Goal: Information Seeking & Learning: Check status

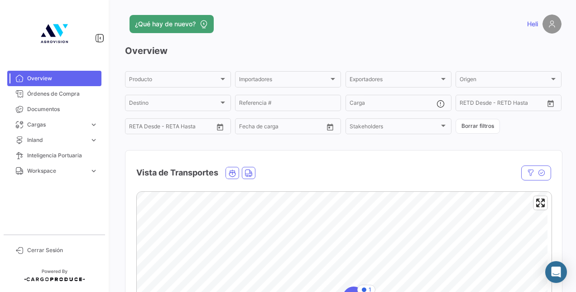
scroll to position [103, 0]
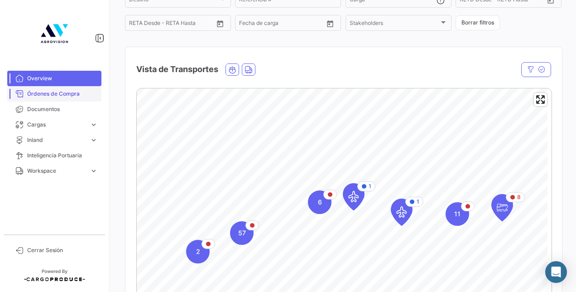
click at [75, 94] on span "Órdenes de Compra" at bounding box center [62, 94] width 71 height 8
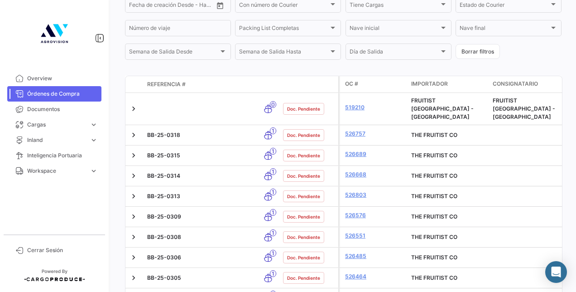
scroll to position [250, 0]
click at [169, 85] on span "Referencia #" at bounding box center [166, 84] width 38 height 8
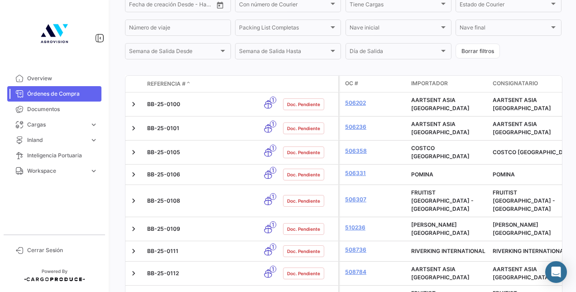
click at [169, 85] on span "Referencia #" at bounding box center [166, 84] width 38 height 8
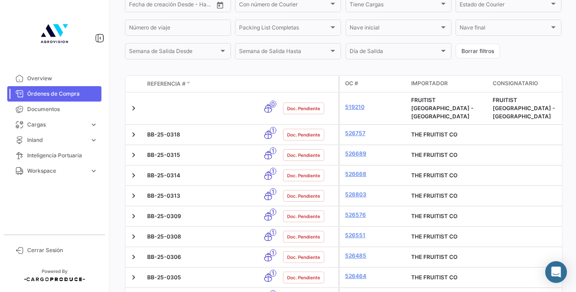
click at [169, 85] on span "Referencia #" at bounding box center [166, 84] width 38 height 8
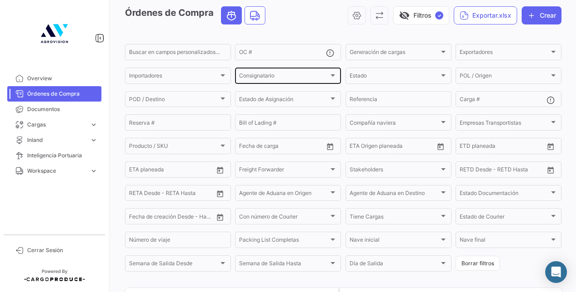
scroll to position [38, 0]
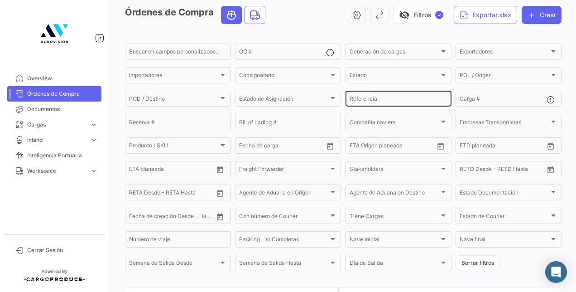
click at [389, 100] on input "Referencia" at bounding box center [399, 100] width 98 height 6
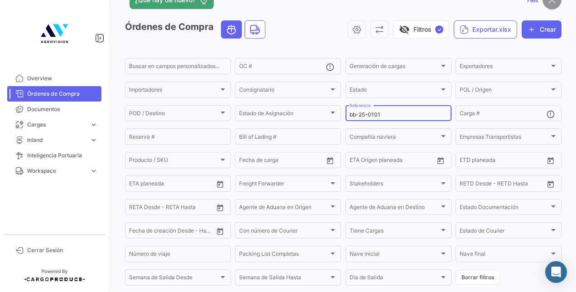
scroll to position [23, 0]
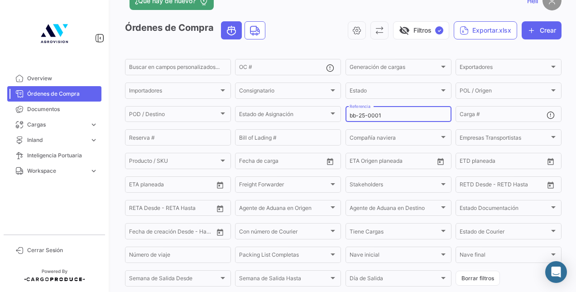
type input "bb-25-0001"
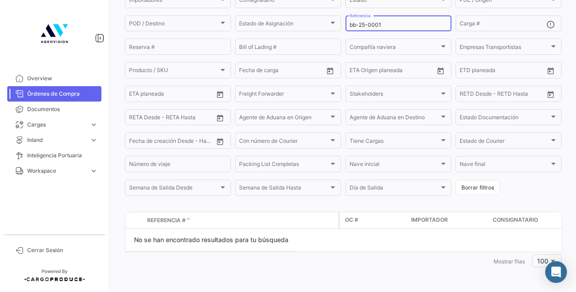
scroll to position [116, 0]
click at [370, 22] on input "bb-25-0001" at bounding box center [399, 25] width 98 height 6
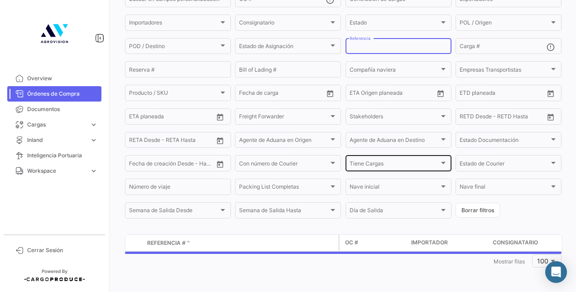
scroll to position [93, 0]
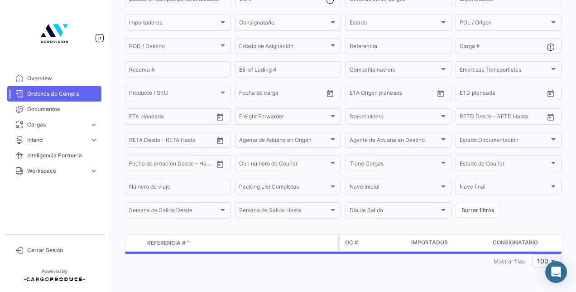
click at [342, 173] on form "Buscar en [PERSON_NAME] personalizados... OC # Generación [PERSON_NAME] Generac…" at bounding box center [343, 105] width 437 height 230
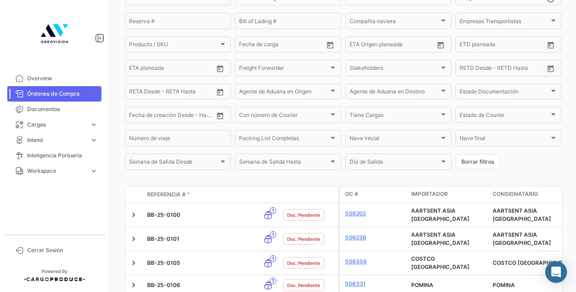
scroll to position [143, 0]
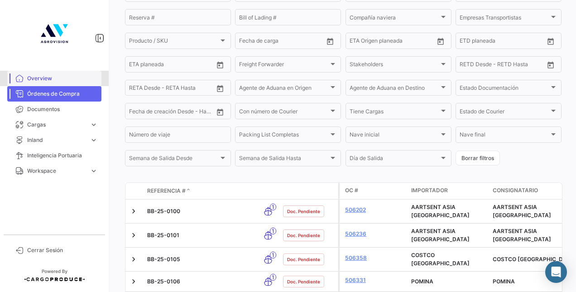
click at [54, 85] on link "Overview" at bounding box center [54, 78] width 94 height 15
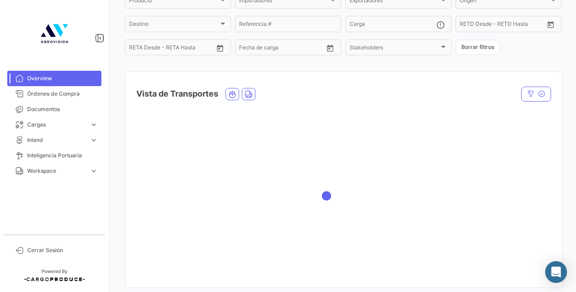
scroll to position [78, 0]
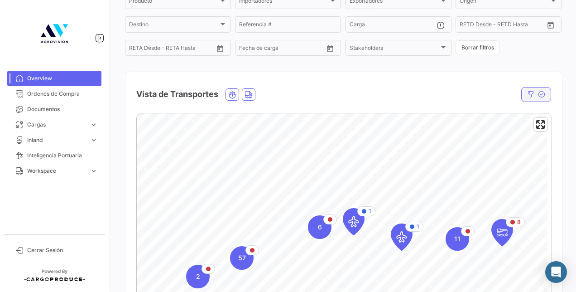
click at [529, 95] on icon "button" at bounding box center [530, 94] width 7 height 7
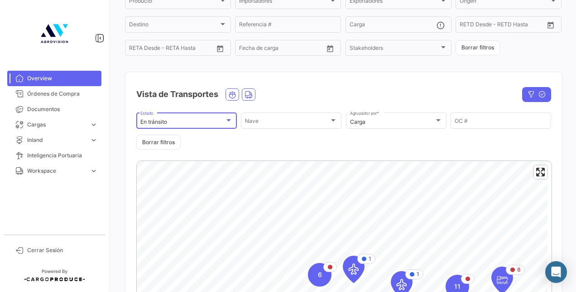
click at [229, 125] on div "En tránsito" at bounding box center [186, 122] width 92 height 6
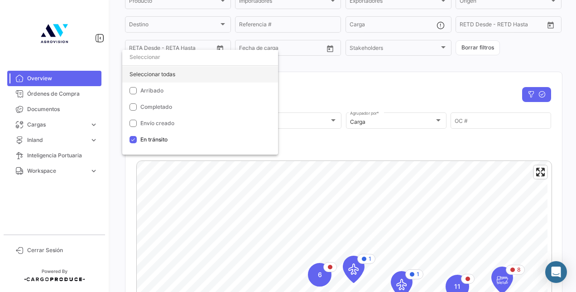
click at [169, 77] on div "Seleccionar todas" at bounding box center [200, 74] width 156 height 16
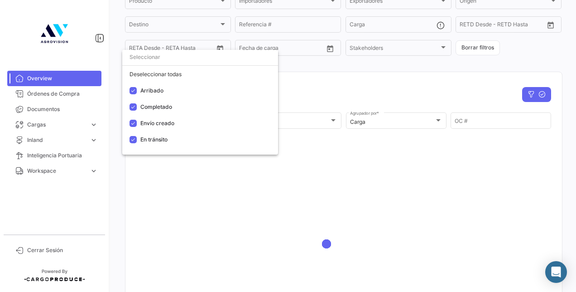
click at [332, 153] on div at bounding box center [288, 146] width 576 height 292
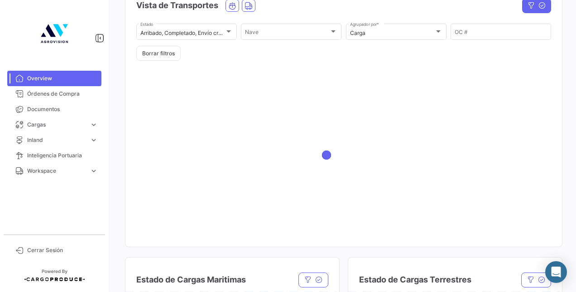
scroll to position [115, 0]
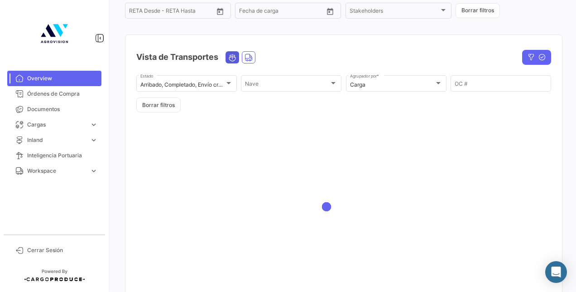
click at [233, 58] on icon "Ocean" at bounding box center [232, 57] width 8 height 8
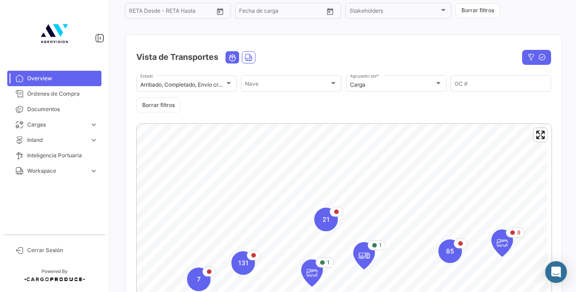
scroll to position [190, 0]
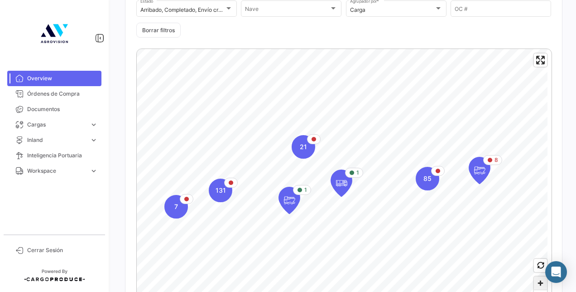
click at [534, 286] on span "Zoom in" at bounding box center [540, 282] width 13 height 13
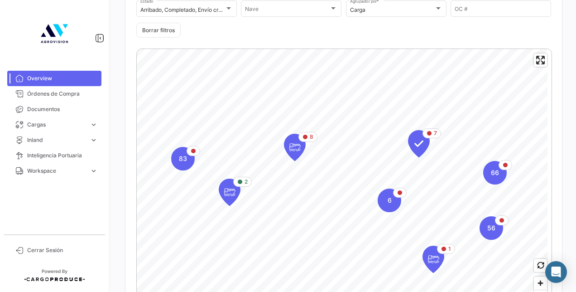
click at [132, 211] on div "2 8 83 7 6 66 1 56 © Mapbox © OpenStreetMap Improve this map En Puerto Check In…" at bounding box center [343, 211] width 437 height 340
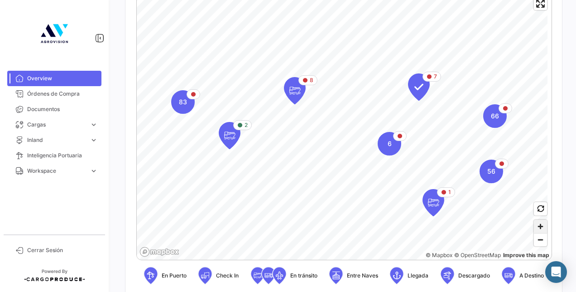
scroll to position [247, 0]
click at [535, 244] on span "Zoom out" at bounding box center [540, 239] width 13 height 13
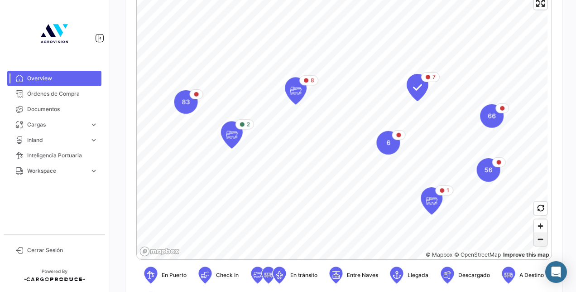
click at [535, 244] on span "Zoom out" at bounding box center [540, 239] width 13 height 13
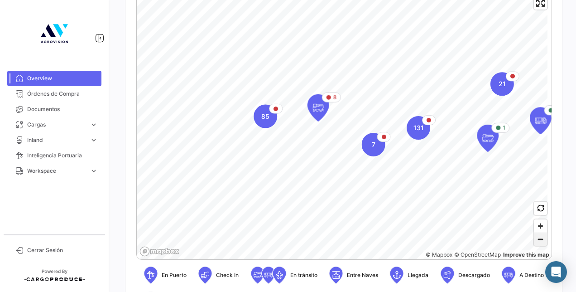
click at [535, 244] on span "Zoom out" at bounding box center [540, 239] width 13 height 13
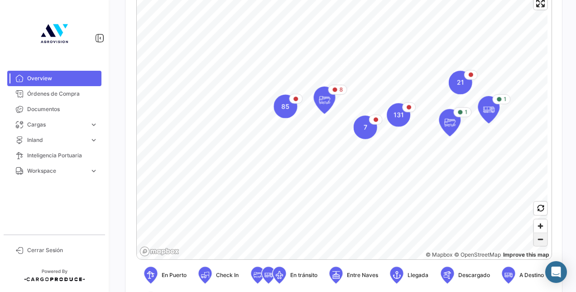
click at [535, 244] on span "Zoom out" at bounding box center [540, 239] width 13 height 13
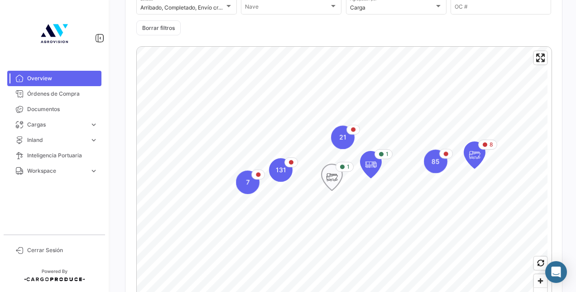
scroll to position [223, 0]
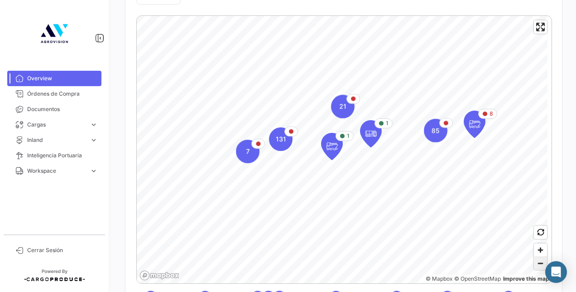
click at [534, 260] on span "Zoom out" at bounding box center [540, 263] width 13 height 13
click at [475, 123] on icon "Map marker" at bounding box center [474, 124] width 13 height 19
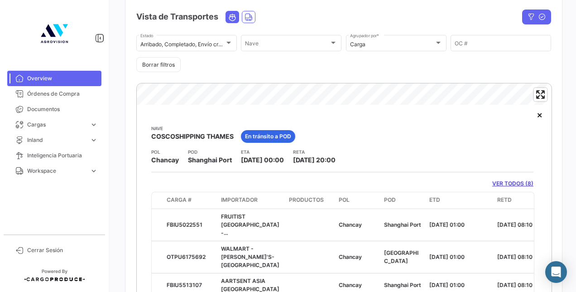
scroll to position [207, 0]
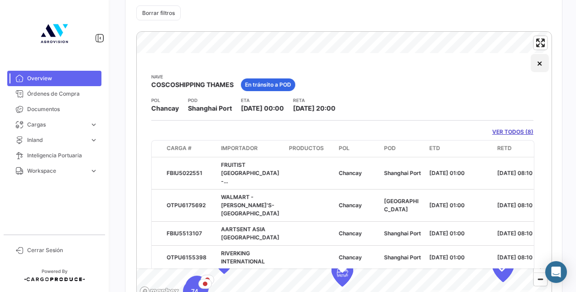
click at [535, 68] on button "×" at bounding box center [540, 63] width 18 height 18
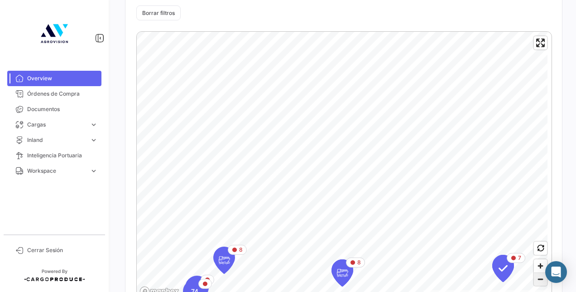
click at [537, 279] on span "Zoom out" at bounding box center [540, 279] width 13 height 13
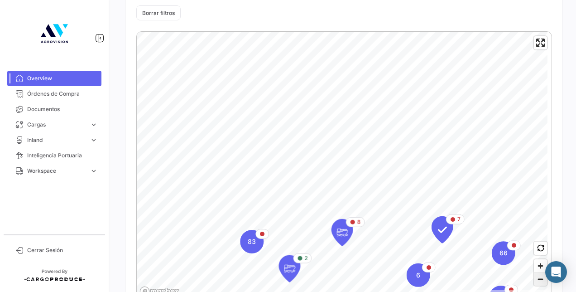
click at [537, 279] on span "Zoom out" at bounding box center [540, 279] width 13 height 13
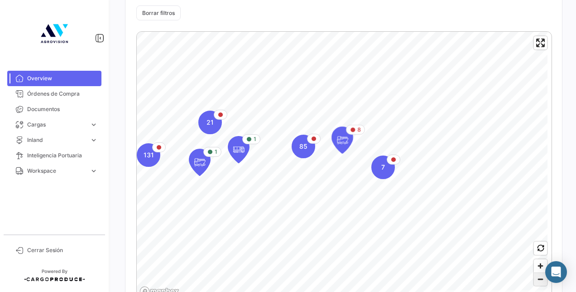
click at [537, 279] on span "Zoom out" at bounding box center [540, 279] width 13 height 13
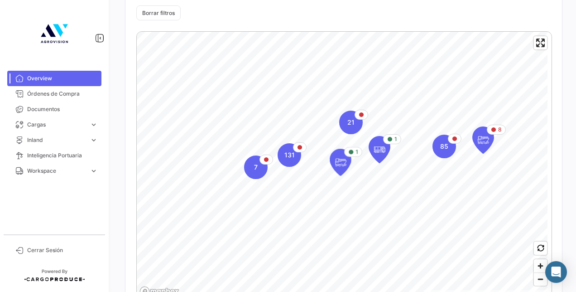
click at [433, 156] on app-map-cluster-icon "85" at bounding box center [444, 146] width 24 height 24
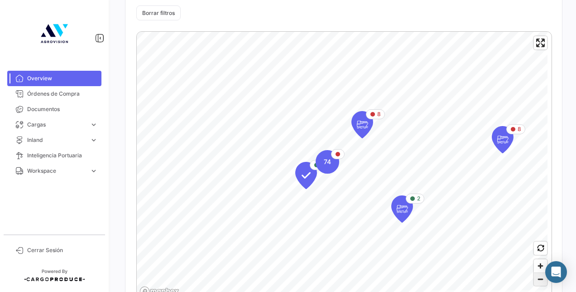
click at [539, 279] on span "Zoom out" at bounding box center [540, 279] width 13 height 13
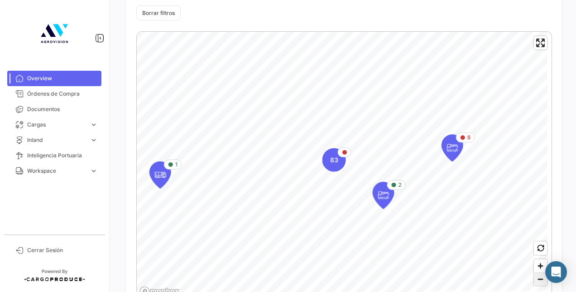
click at [539, 279] on span "Zoom out" at bounding box center [540, 279] width 13 height 13
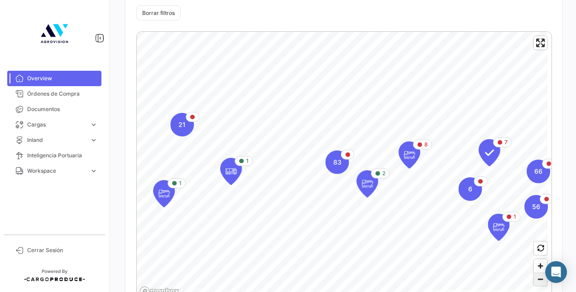
click at [539, 279] on span "Zoom out" at bounding box center [540, 279] width 13 height 13
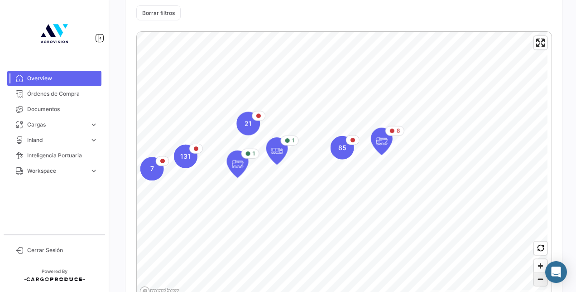
click at [539, 279] on span "Zoom out" at bounding box center [540, 279] width 13 height 13
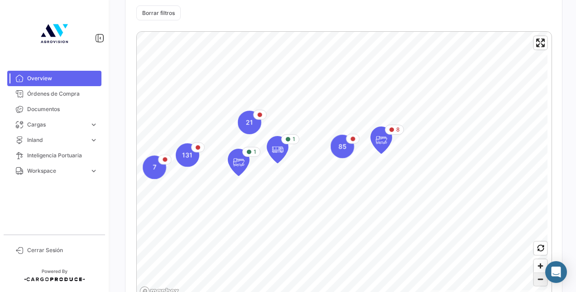
click at [539, 279] on span "Zoom out" at bounding box center [540, 279] width 13 height 13
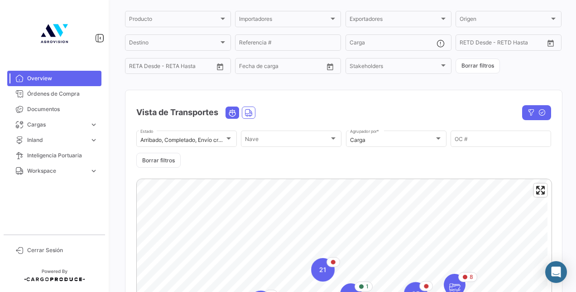
scroll to position [0, 0]
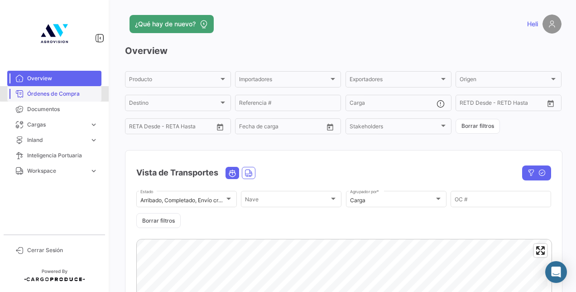
click at [68, 90] on span "Órdenes de Compra" at bounding box center [62, 94] width 71 height 8
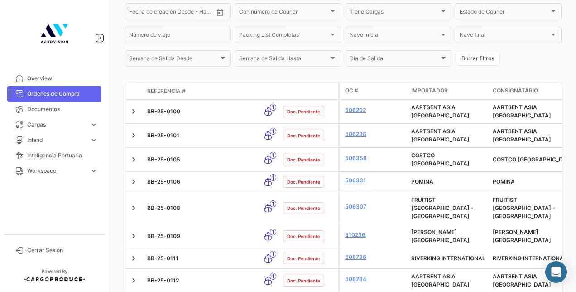
scroll to position [243, 0]
click at [170, 94] on span "Referencia #" at bounding box center [166, 91] width 38 height 8
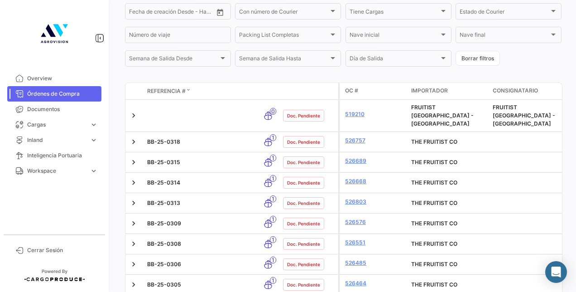
click at [172, 91] on span "Referencia #" at bounding box center [166, 91] width 38 height 8
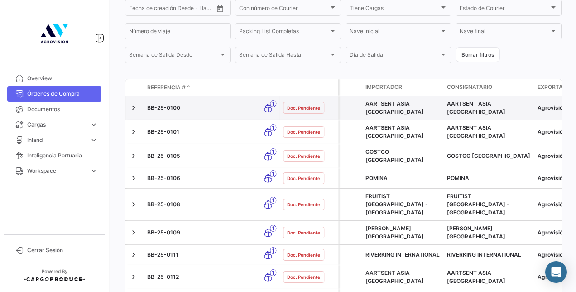
scroll to position [0, 0]
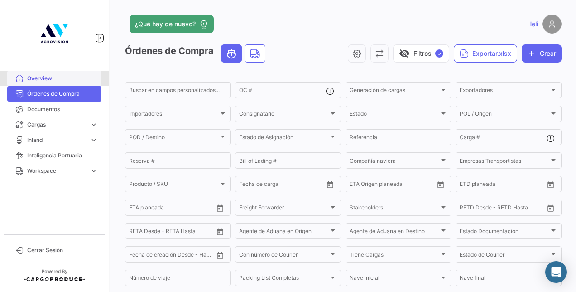
click at [82, 83] on link "Overview" at bounding box center [54, 78] width 94 height 15
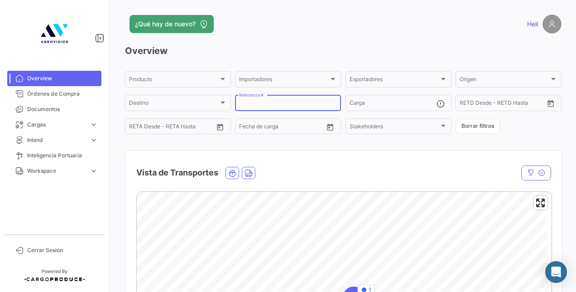
click at [282, 102] on input "Referencia #" at bounding box center [288, 104] width 98 height 6
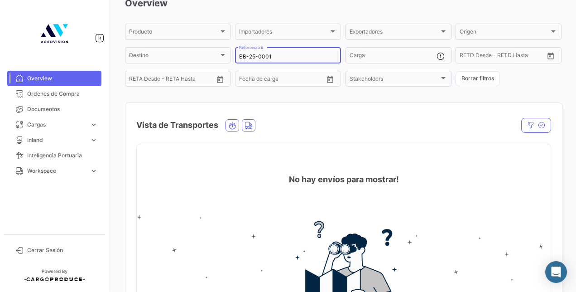
scroll to position [47, 0]
type input "BB-25-0001"
click at [531, 126] on button "button" at bounding box center [536, 125] width 30 height 15
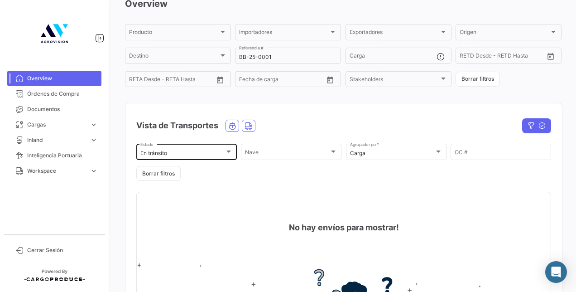
click at [218, 147] on div "En [PERSON_NAME] Estado" at bounding box center [186, 151] width 92 height 18
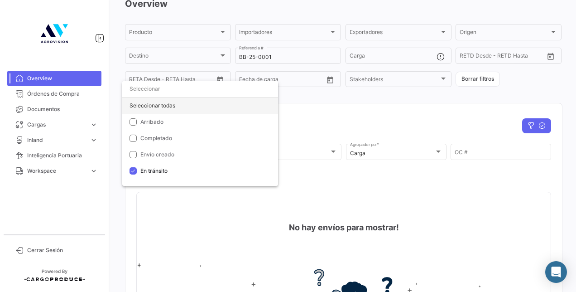
click at [184, 104] on div "Seleccionar todas" at bounding box center [200, 105] width 156 height 16
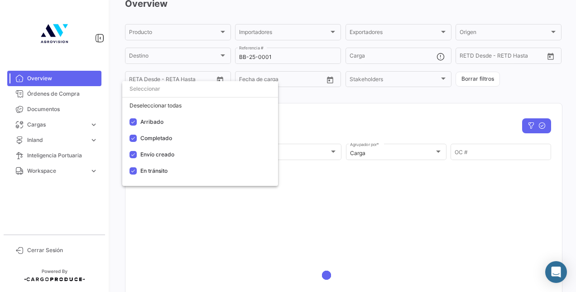
click at [304, 113] on div at bounding box center [288, 146] width 576 height 292
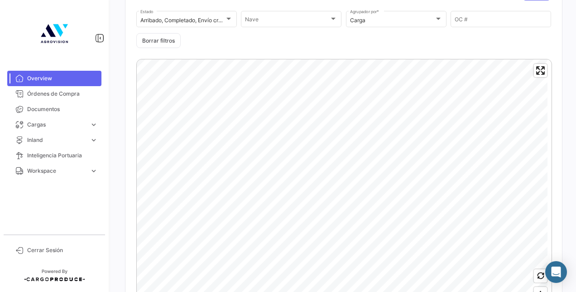
scroll to position [180, 0]
click at [341, 199] on icon "Map marker" at bounding box center [342, 192] width 13 height 19
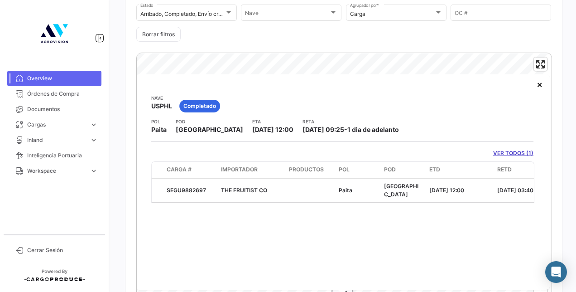
scroll to position [251, 0]
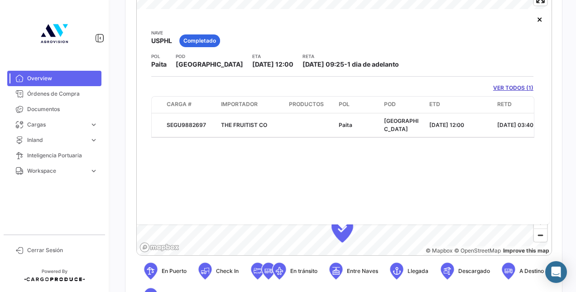
click at [504, 85] on link "VER TODOS (1)" at bounding box center [513, 88] width 40 height 8
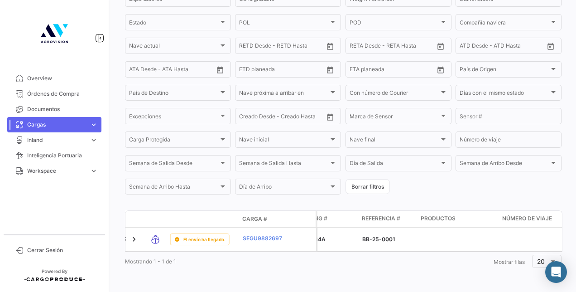
scroll to position [0, 1700]
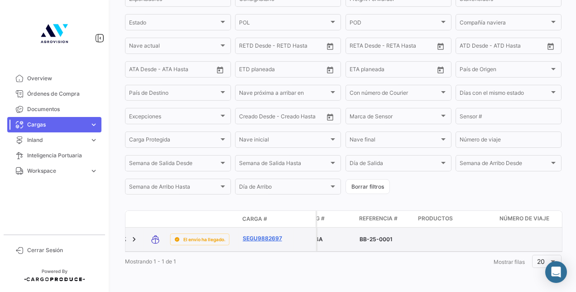
click at [273, 234] on link "SEGU9882697" at bounding box center [266, 238] width 47 height 8
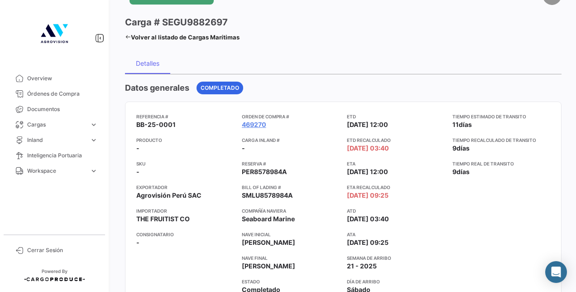
scroll to position [30, 0]
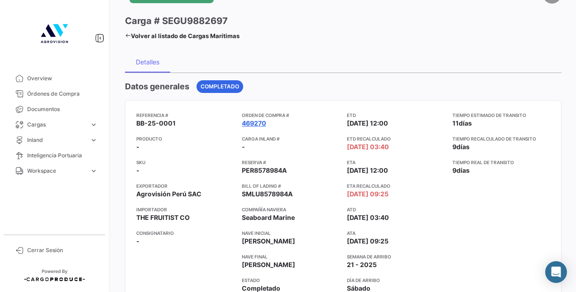
click at [255, 123] on link "469270" at bounding box center [254, 123] width 24 height 9
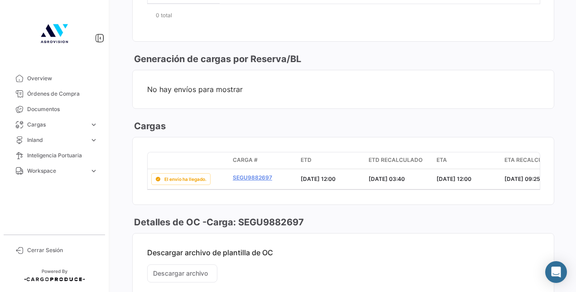
scroll to position [463, 0]
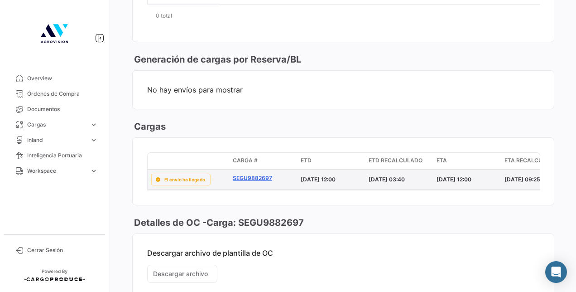
click at [256, 174] on link "SEGU9882697" at bounding box center [263, 178] width 61 height 8
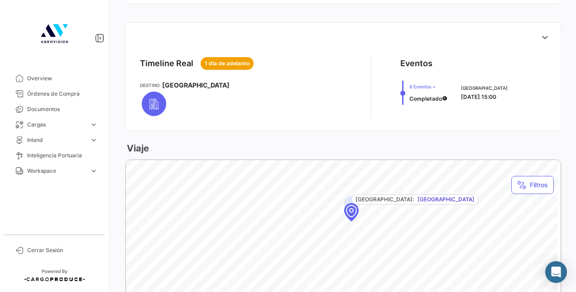
scroll to position [348, 0]
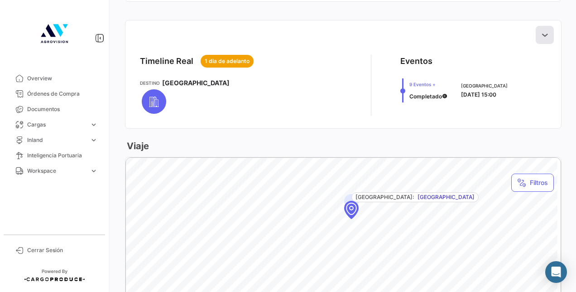
click at [540, 36] on icon at bounding box center [544, 34] width 9 height 9
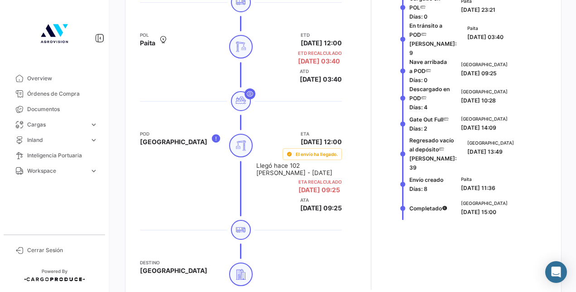
scroll to position [484, 0]
click at [71, 92] on span "Órdenes de Compra" at bounding box center [62, 94] width 71 height 8
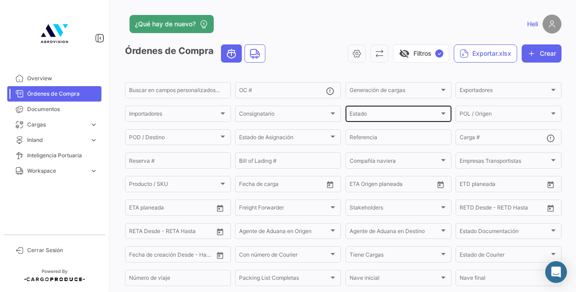
click at [423, 115] on div "Estado" at bounding box center [395, 115] width 90 height 6
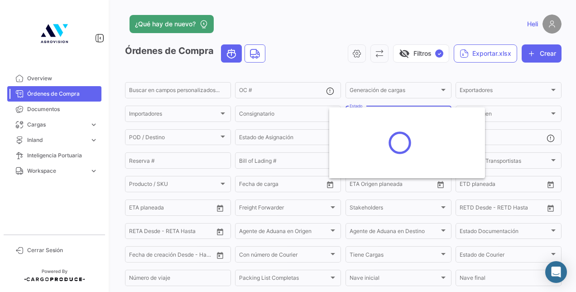
click at [439, 116] on div at bounding box center [399, 142] width 141 height 71
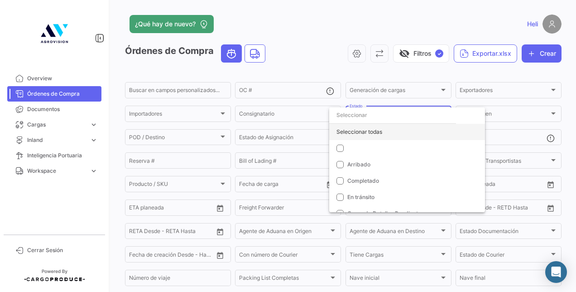
click at [361, 130] on div "Seleccionar todas" at bounding box center [407, 132] width 156 height 16
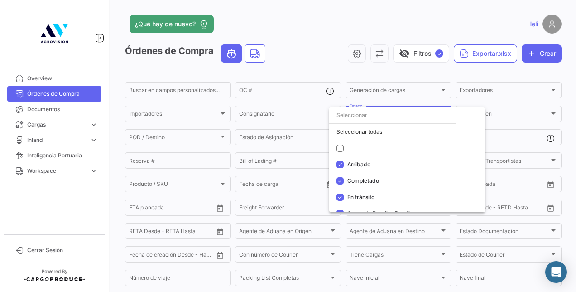
click at [321, 62] on div at bounding box center [288, 146] width 576 height 292
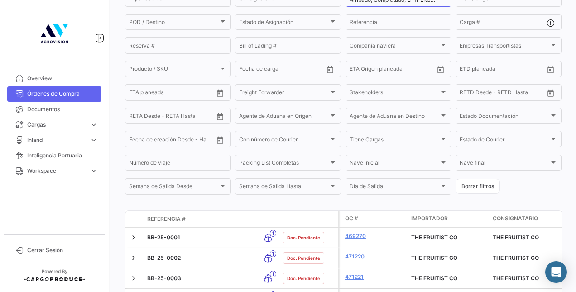
scroll to position [110, 0]
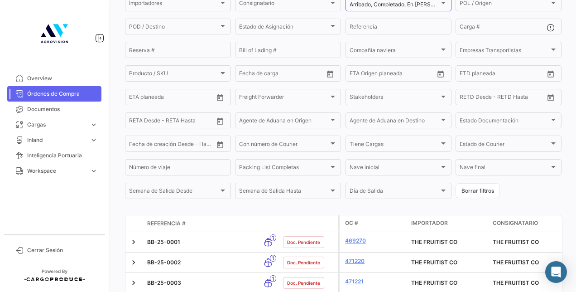
click at [166, 225] on span "Referencia #" at bounding box center [166, 223] width 38 height 8
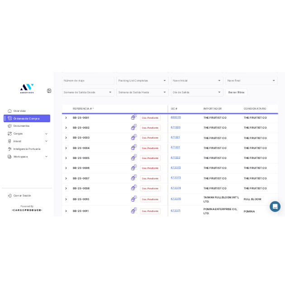
scroll to position [260, 0]
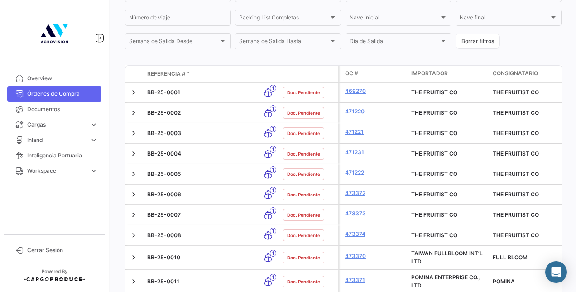
click at [191, 75] on div "Referencia #" at bounding box center [200, 74] width 106 height 8
click at [187, 75] on span at bounding box center [188, 74] width 5 height 8
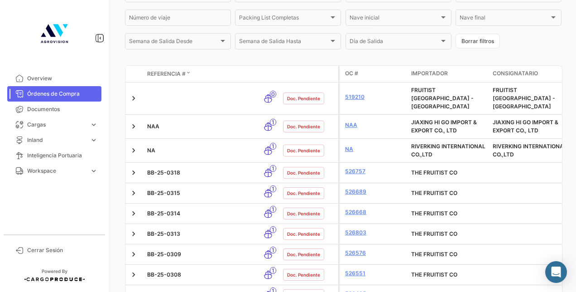
click at [187, 74] on span at bounding box center [188, 74] width 5 height 8
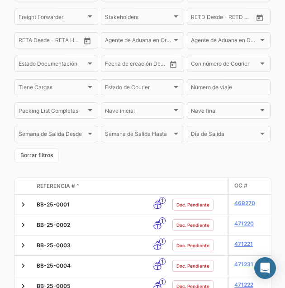
scroll to position [225, 0]
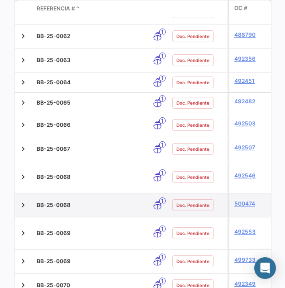
scroll to position [1591, 0]
click at [22, 201] on link at bounding box center [23, 205] width 9 height 9
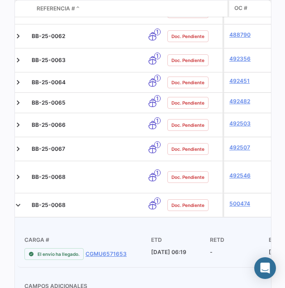
scroll to position [0, 0]
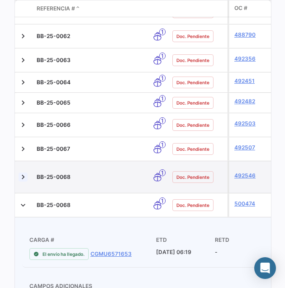
click at [23, 173] on link at bounding box center [23, 177] width 9 height 9
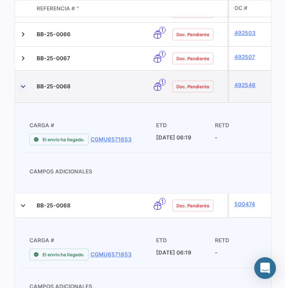
click at [22, 82] on link at bounding box center [23, 86] width 9 height 9
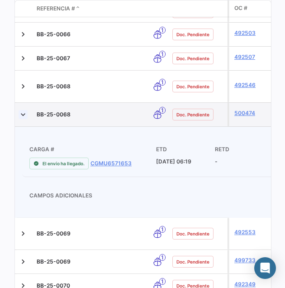
click at [23, 110] on link at bounding box center [23, 114] width 9 height 9
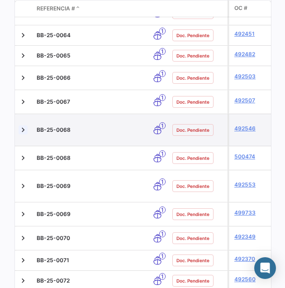
click at [24, 125] on link at bounding box center [23, 129] width 9 height 9
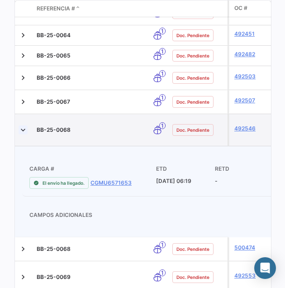
click at [24, 125] on link at bounding box center [23, 129] width 9 height 9
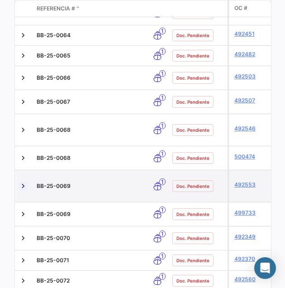
click at [25, 182] on link at bounding box center [23, 186] width 9 height 9
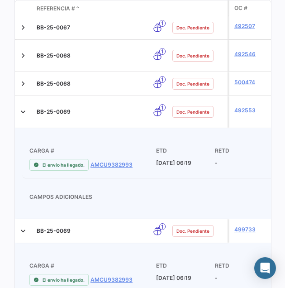
scroll to position [1714, 0]
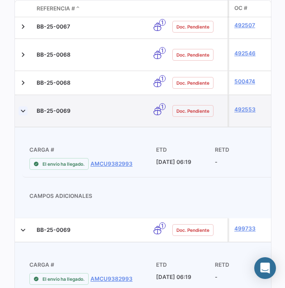
click at [24, 106] on link at bounding box center [23, 110] width 9 height 9
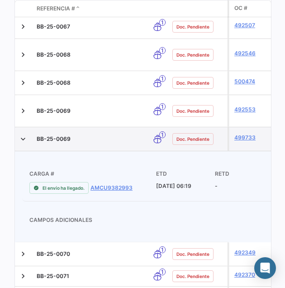
click at [18, 127] on datatable-body-cell at bounding box center [24, 139] width 18 height 24
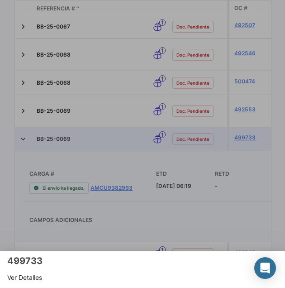
click at [23, 86] on div at bounding box center [142, 144] width 285 height 288
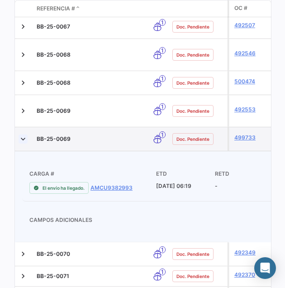
click at [24, 134] on link at bounding box center [23, 138] width 9 height 9
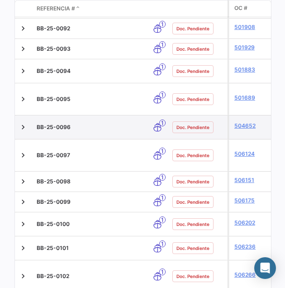
scroll to position [2367, 0]
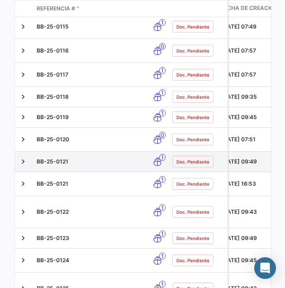
scroll to position [0, 2144]
click at [24, 157] on link at bounding box center [23, 161] width 9 height 9
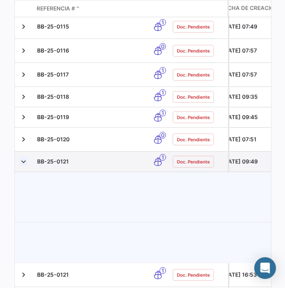
click at [24, 157] on link at bounding box center [23, 161] width 9 height 9
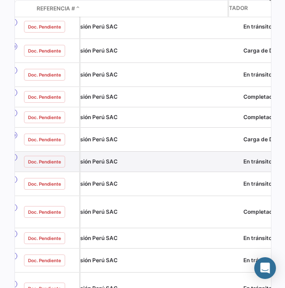
scroll to position [0, 0]
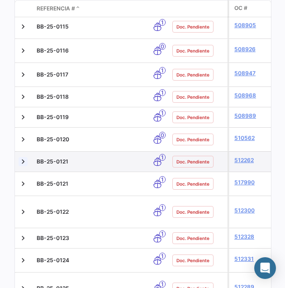
click at [25, 157] on link at bounding box center [23, 161] width 9 height 9
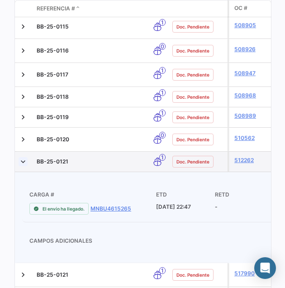
click at [25, 157] on link at bounding box center [23, 161] width 9 height 9
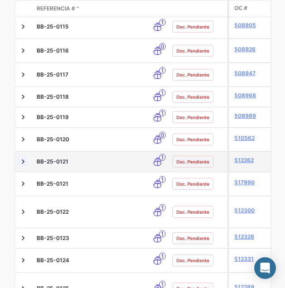
click at [25, 157] on link at bounding box center [23, 161] width 9 height 9
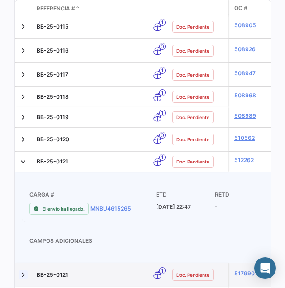
click at [24, 270] on link at bounding box center [23, 274] width 9 height 9
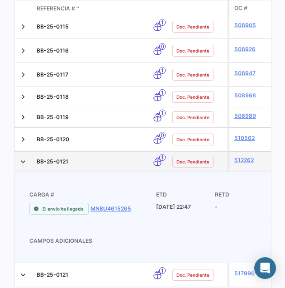
click at [19, 155] on div at bounding box center [24, 161] width 11 height 13
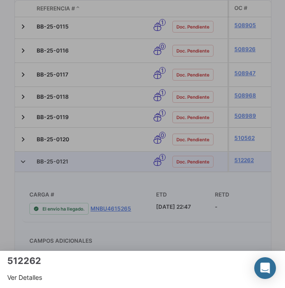
click at [23, 115] on div at bounding box center [142, 144] width 285 height 288
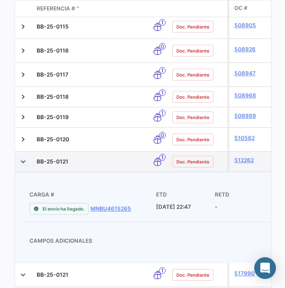
click at [23, 157] on link at bounding box center [23, 161] width 9 height 9
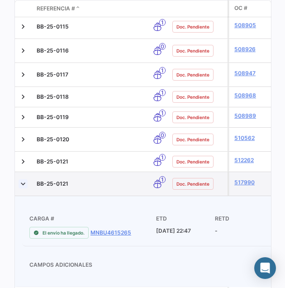
click at [22, 179] on link at bounding box center [23, 183] width 9 height 9
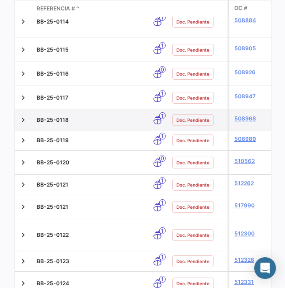
scroll to position [582, 0]
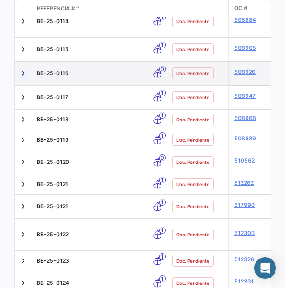
click at [24, 69] on link at bounding box center [23, 73] width 9 height 9
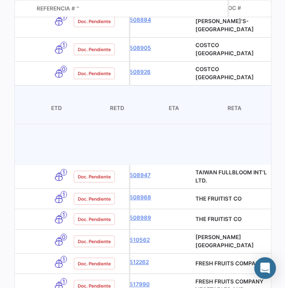
scroll to position [0, 0]
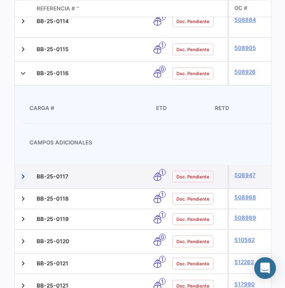
click at [22, 172] on link at bounding box center [23, 176] width 9 height 9
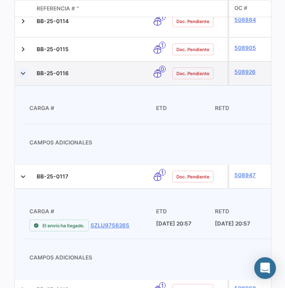
click at [24, 69] on link at bounding box center [23, 73] width 9 height 9
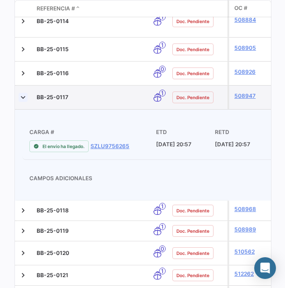
click at [24, 93] on link at bounding box center [23, 97] width 9 height 9
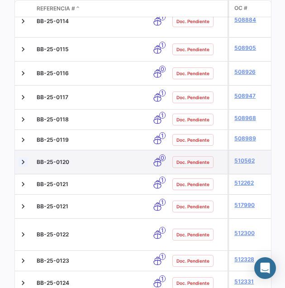
click at [24, 158] on link at bounding box center [23, 162] width 9 height 9
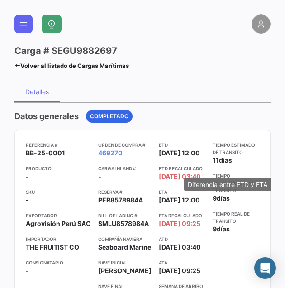
scroll to position [0, 15]
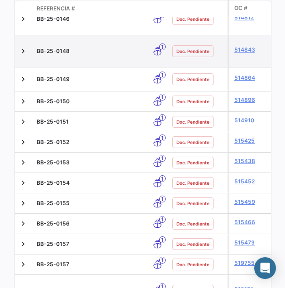
scroll to position [1399, 0]
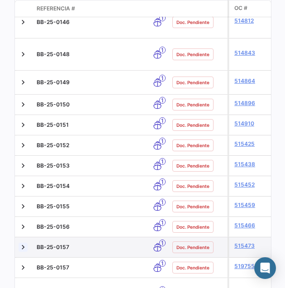
click at [24, 243] on link at bounding box center [23, 247] width 9 height 9
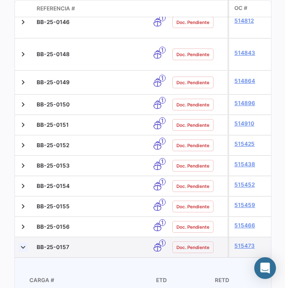
click at [26, 243] on link at bounding box center [23, 247] width 9 height 9
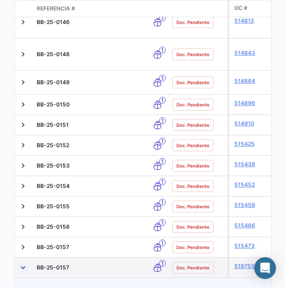
click at [24, 263] on link at bounding box center [23, 267] width 9 height 9
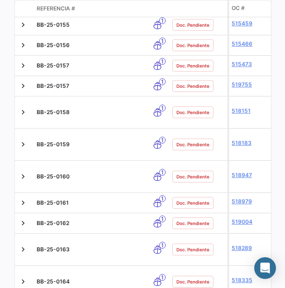
scroll to position [1586, 0]
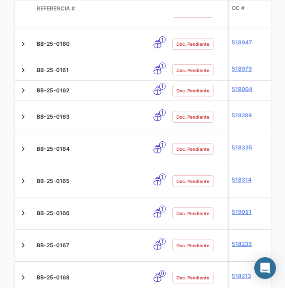
scroll to position [1717, 0]
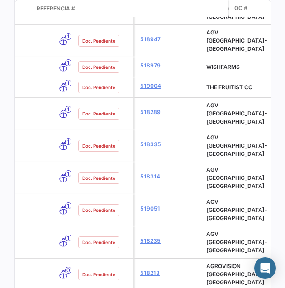
scroll to position [0, 0]
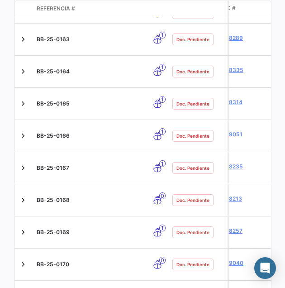
scroll to position [1812, 0]
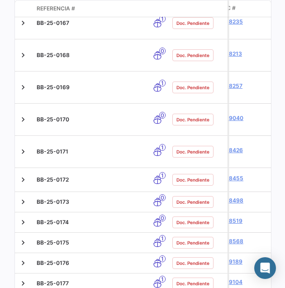
scroll to position [1957, 0]
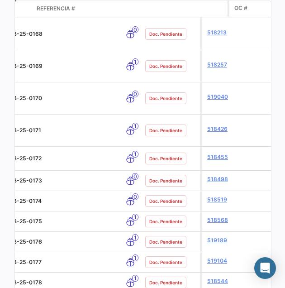
scroll to position [0, 0]
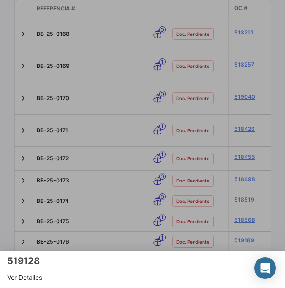
click at [50, 110] on div at bounding box center [142, 144] width 285 height 288
copy span "BB-25-0186"
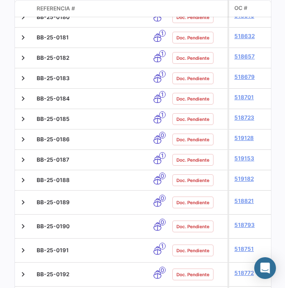
scroll to position [2272, 0]
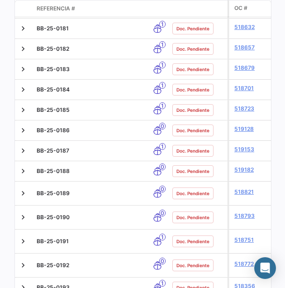
click at [2, 152] on div "Órdenes de Compra visibility_off Filtros ✓ Exportar.xlsx Crear Buscar en campos…" at bounding box center [142, 144] width 285 height 288
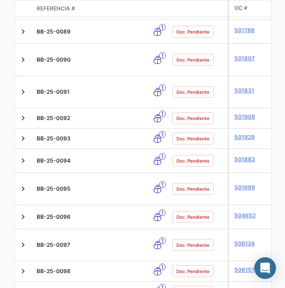
scroll to position [2367, 0]
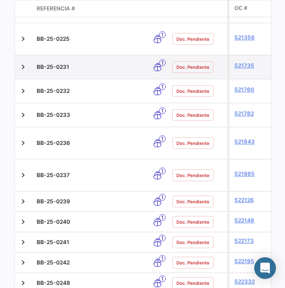
scroll to position [642, 0]
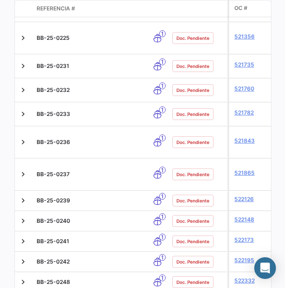
click at [8, 139] on div "Órdenes de Compra visibility_off Filtros ✓ Exportar.xlsx Crear Buscar en [PERSO…" at bounding box center [142, 144] width 285 height 288
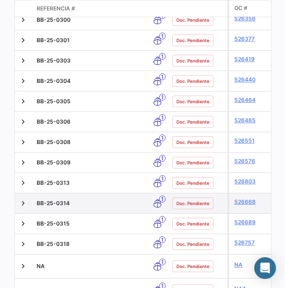
scroll to position [1693, 0]
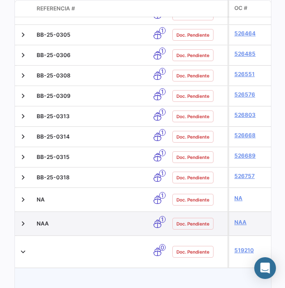
scroll to position [1711, 0]
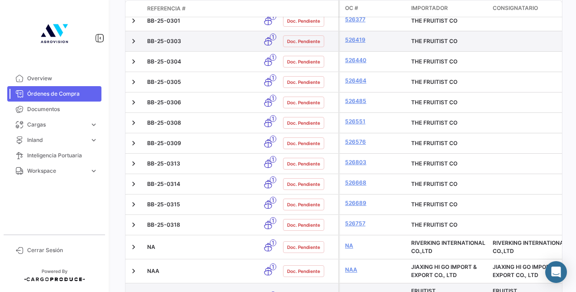
scroll to position [1488, 0]
